Goal: Task Accomplishment & Management: Manage account settings

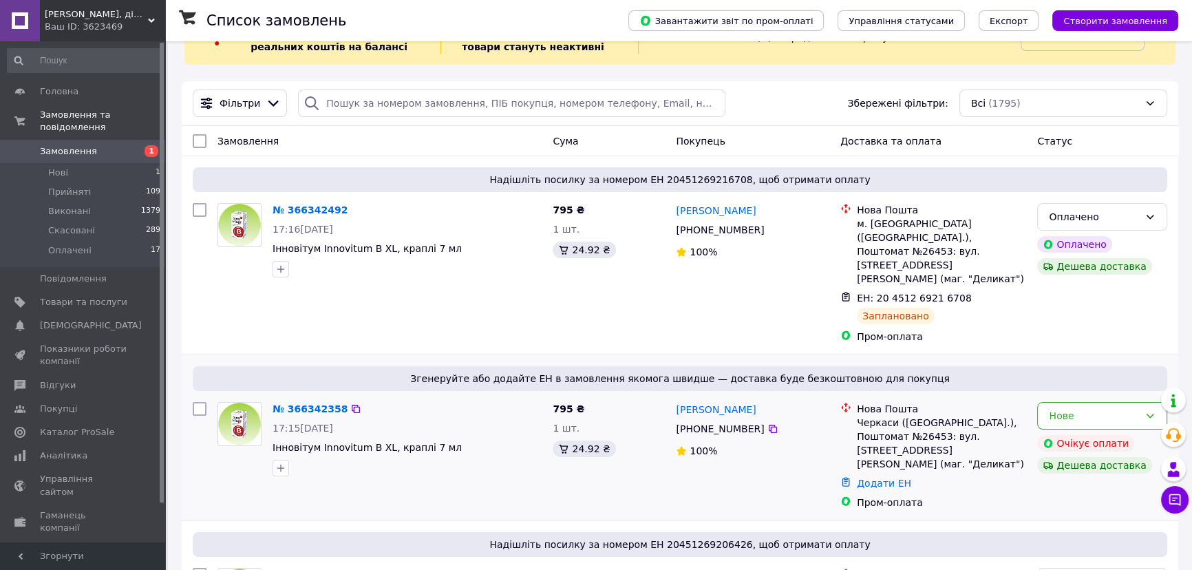
scroll to position [62, 0]
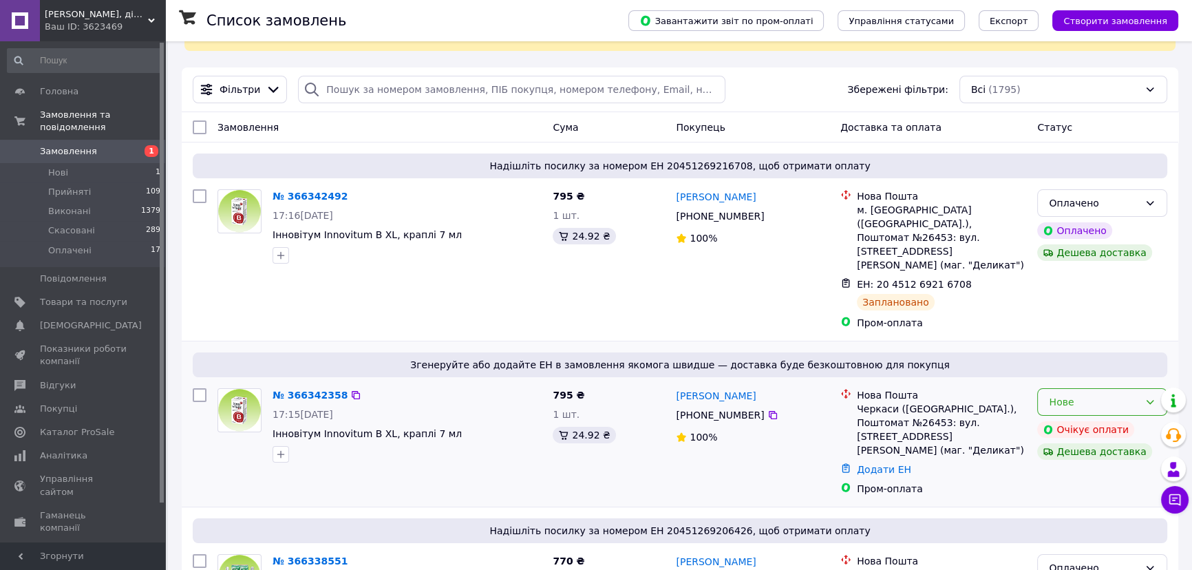
click at [1150, 400] on icon at bounding box center [1150, 402] width 8 height 4
click at [1081, 453] on li "Скасовано" at bounding box center [1101, 452] width 129 height 25
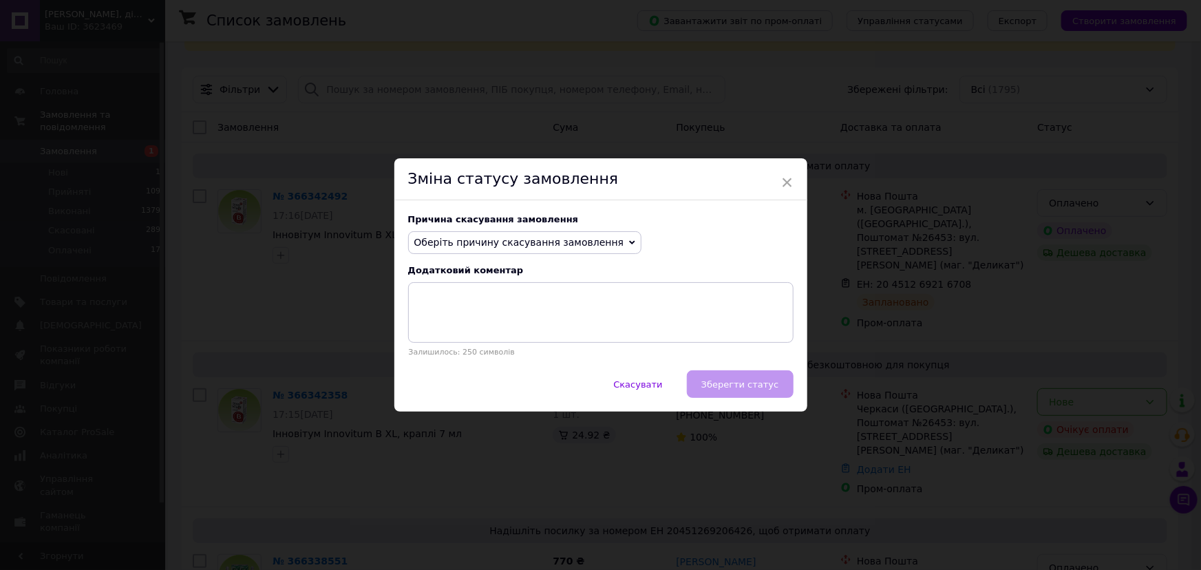
click at [629, 241] on icon at bounding box center [632, 242] width 6 height 6
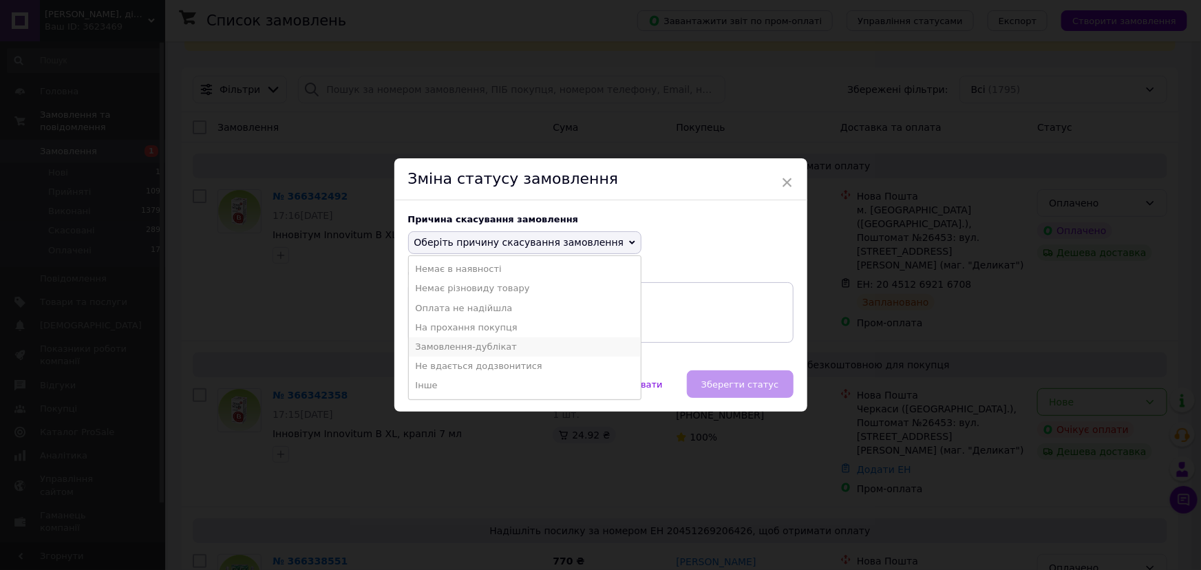
click at [473, 347] on li "Замовлення-дублікат" at bounding box center [525, 346] width 233 height 19
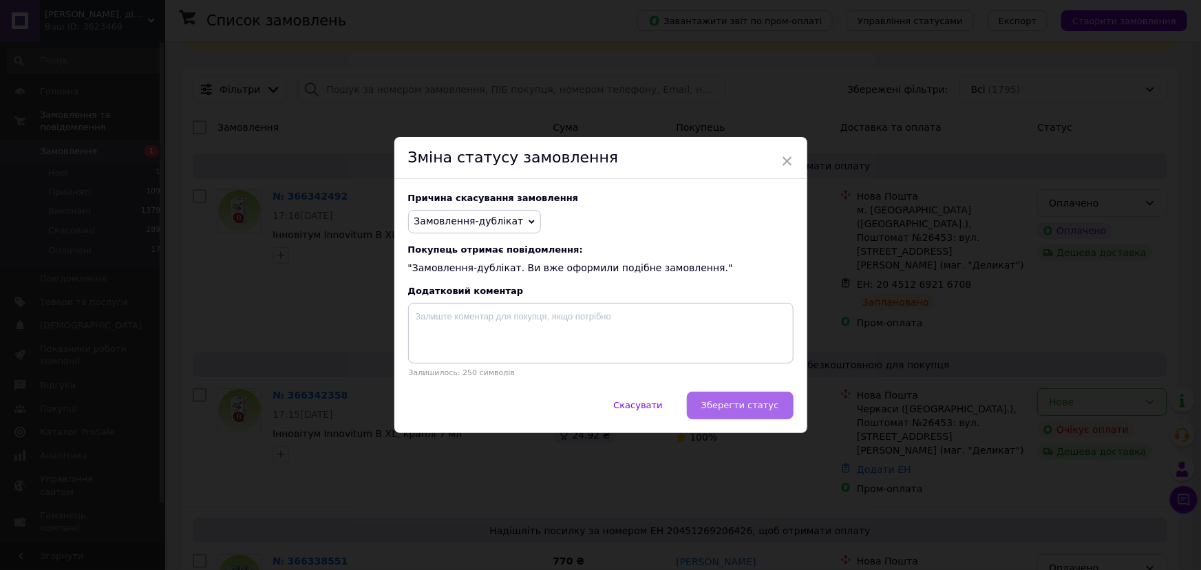
click at [733, 409] on span "Зберегти статус" at bounding box center [740, 405] width 78 height 10
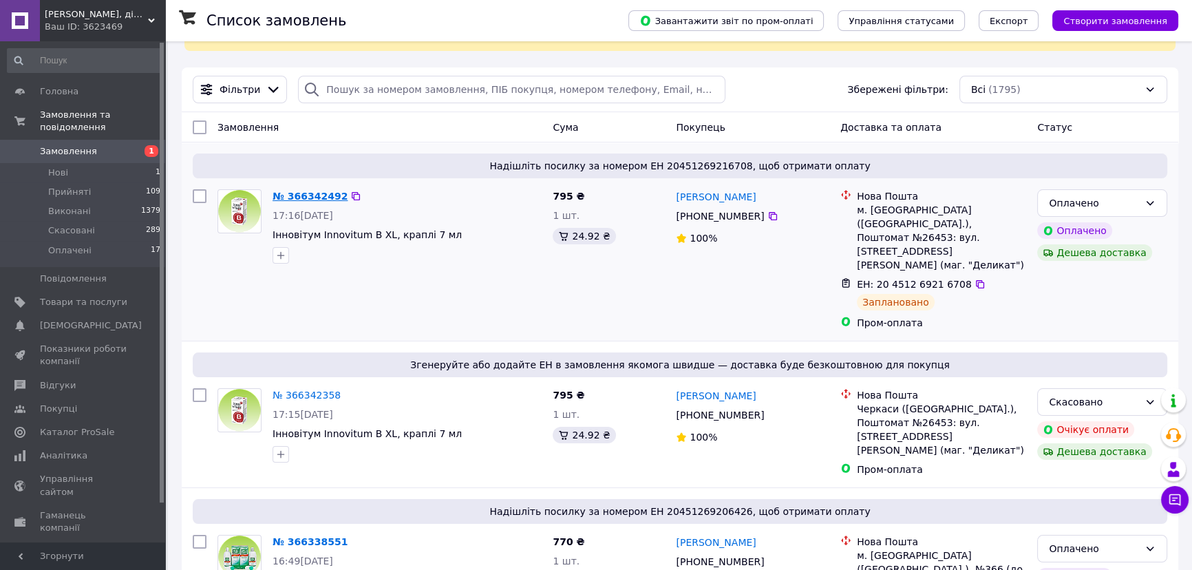
click at [303, 197] on link "№ 366342492" at bounding box center [309, 196] width 75 height 11
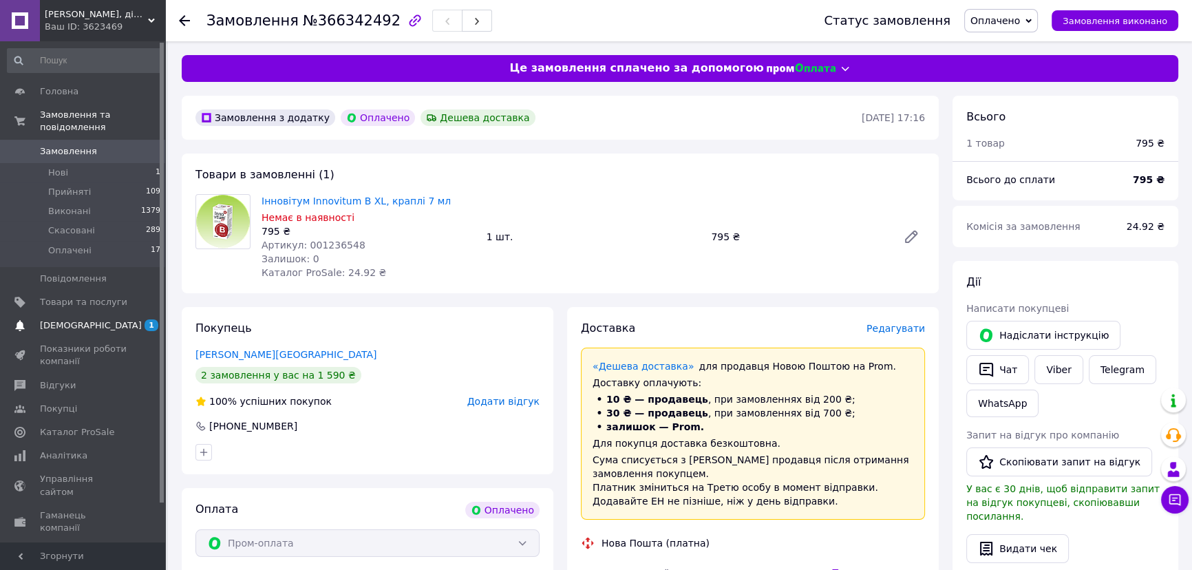
click at [56, 319] on span "[DEMOGRAPHIC_DATA]" at bounding box center [91, 325] width 102 height 12
